Goal: Information Seeking & Learning: Learn about a topic

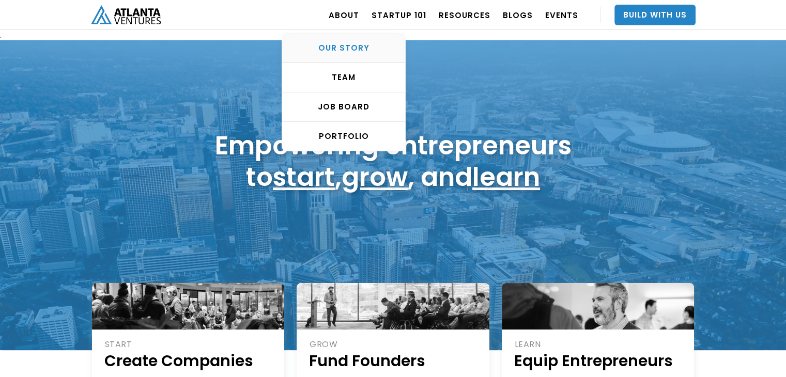
click at [345, 43] on div "OUR STORY" at bounding box center [343, 48] width 123 height 10
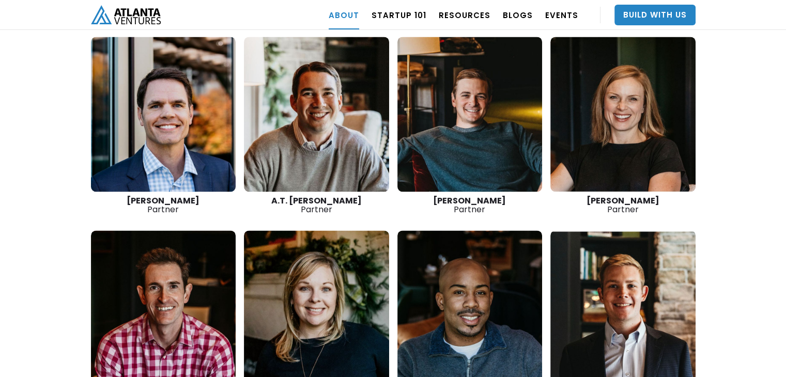
scroll to position [1572, 0]
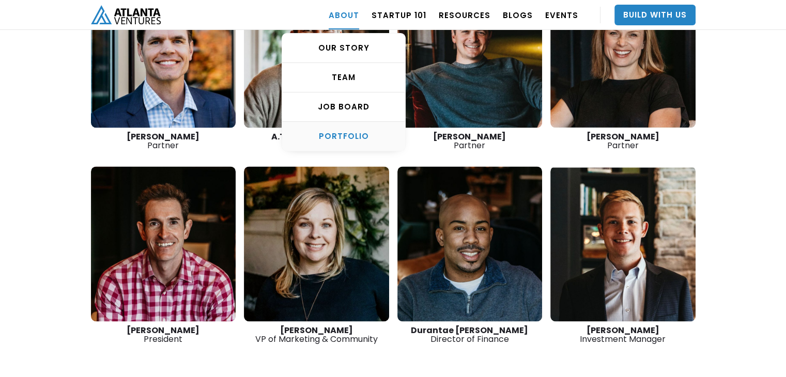
click at [349, 129] on link "PORTFOLIO" at bounding box center [343, 136] width 123 height 29
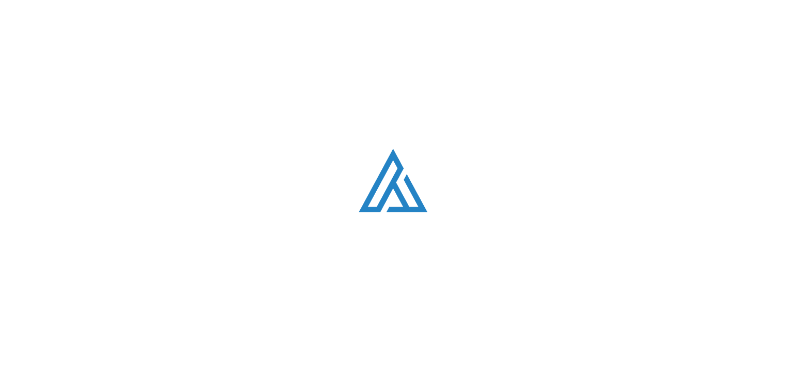
scroll to position [625, 0]
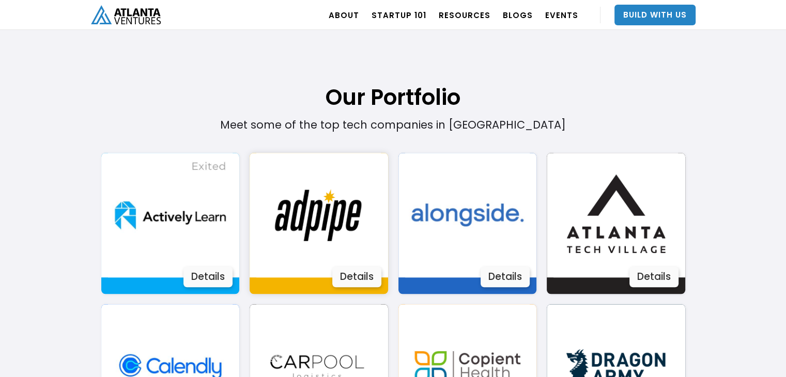
click at [368, 276] on div "Details" at bounding box center [356, 277] width 49 height 21
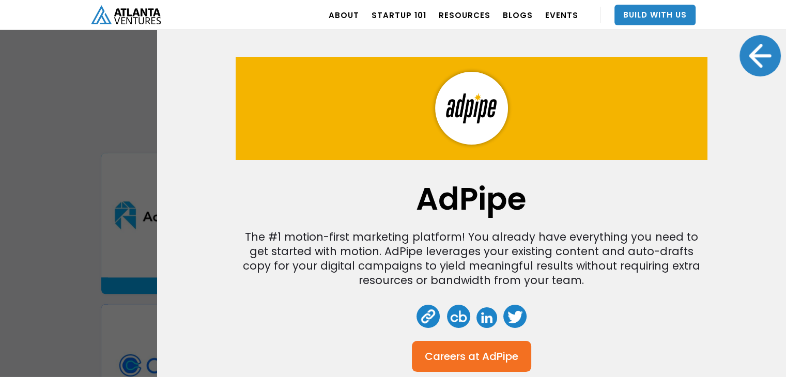
click at [754, 63] on div at bounding box center [760, 55] width 41 height 41
